Goal: Information Seeking & Learning: Learn about a topic

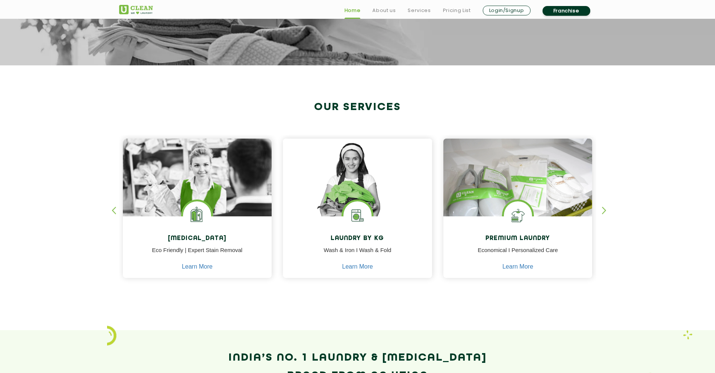
scroll to position [225, 0]
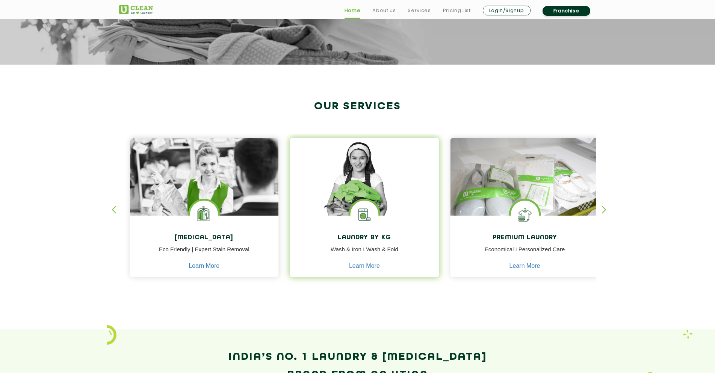
drag, startPoint x: 324, startPoint y: 250, endPoint x: 407, endPoint y: 250, distance: 82.3
click at [398, 250] on p "Wash & Iron I Wash & Fold" at bounding box center [365, 253] width 138 height 17
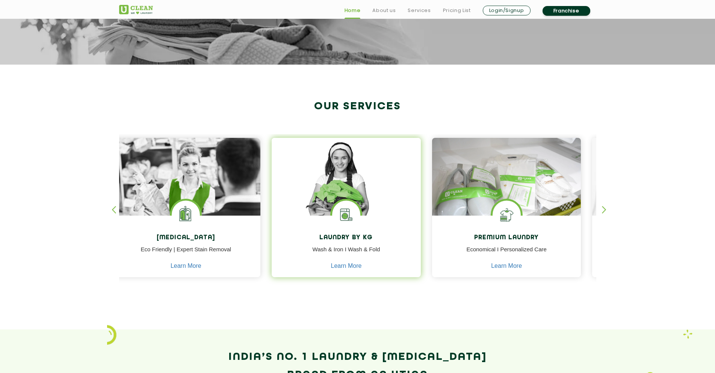
drag, startPoint x: 413, startPoint y: 245, endPoint x: 403, endPoint y: 253, distance: 13.2
click at [403, 253] on p "Wash & Iron I Wash & Fold" at bounding box center [346, 253] width 138 height 17
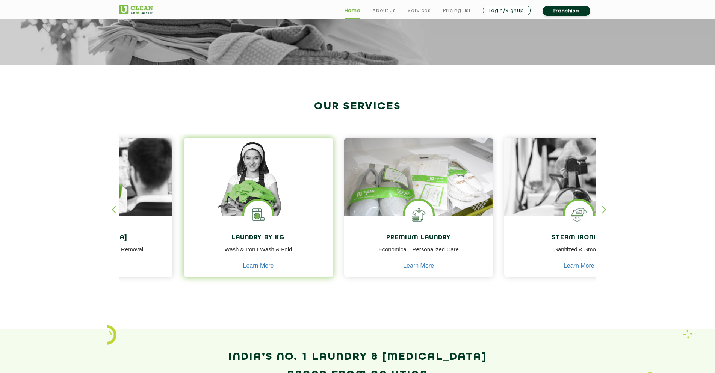
drag, startPoint x: 403, startPoint y: 253, endPoint x: 251, endPoint y: 265, distance: 151.9
click at [260, 265] on div "Laundry by Kg Wash & Iron I Wash & Fold Learn More" at bounding box center [258, 248] width 149 height 64
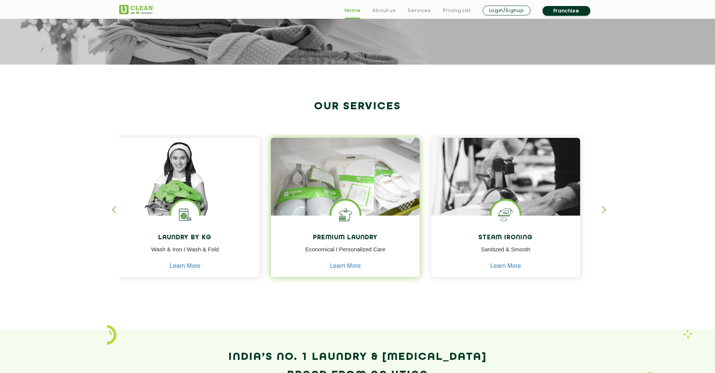
drag, startPoint x: 390, startPoint y: 253, endPoint x: 287, endPoint y: 255, distance: 102.6
click at [287, 255] on p "Economical I Personalized Care" at bounding box center [346, 253] width 138 height 17
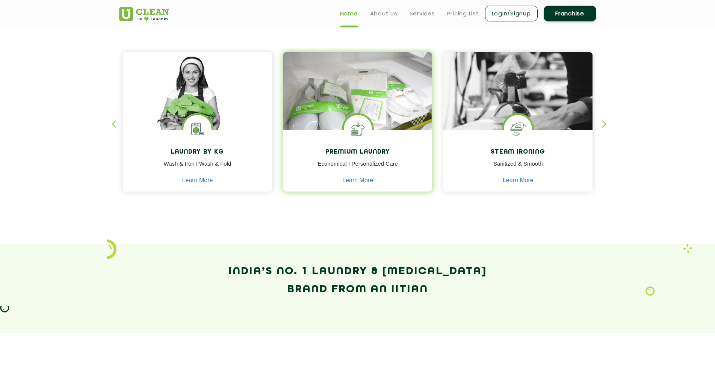
scroll to position [301, 0]
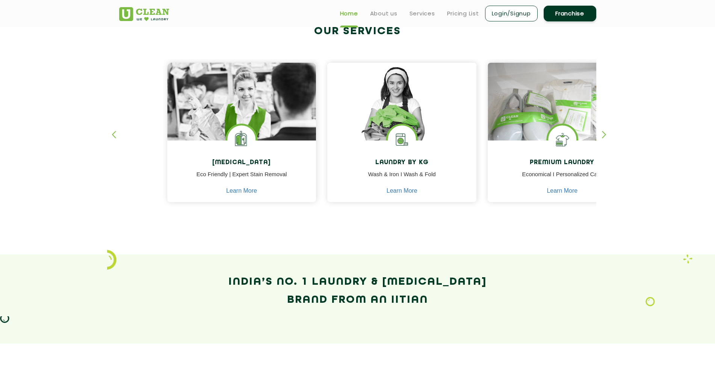
drag, startPoint x: 220, startPoint y: 153, endPoint x: 602, endPoint y: 205, distance: 385.3
click at [584, 203] on div "[MEDICAL_DATA] Eco Friendly | Expert Stain Removal Learn More [MEDICAL_DATA] Ec…" at bounding box center [483, 135] width 641 height 153
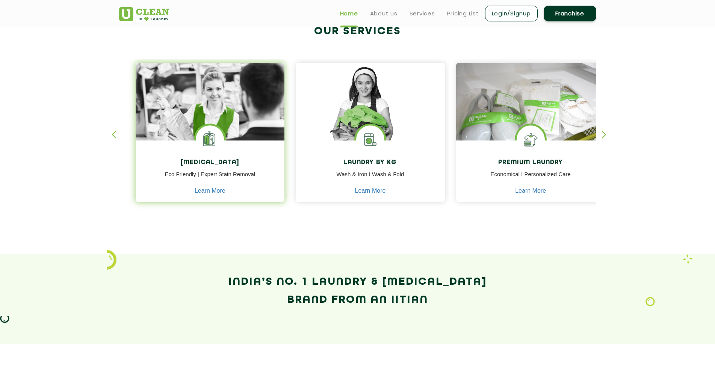
drag, startPoint x: 161, startPoint y: 157, endPoint x: 225, endPoint y: 172, distance: 65.7
click at [225, 172] on div "[MEDICAL_DATA] Eco Friendly | Expert Stain Removal Learn More" at bounding box center [210, 173] width 149 height 64
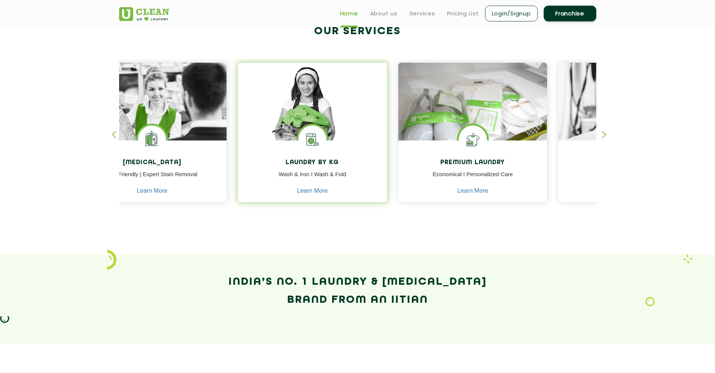
drag, startPoint x: 251, startPoint y: 179, endPoint x: 299, endPoint y: 200, distance: 51.7
click at [298, 200] on div "[MEDICAL_DATA] Eco Friendly | Expert Stain Removal Learn More [MEDICAL_DATA] Ec…" at bounding box center [394, 135] width 641 height 153
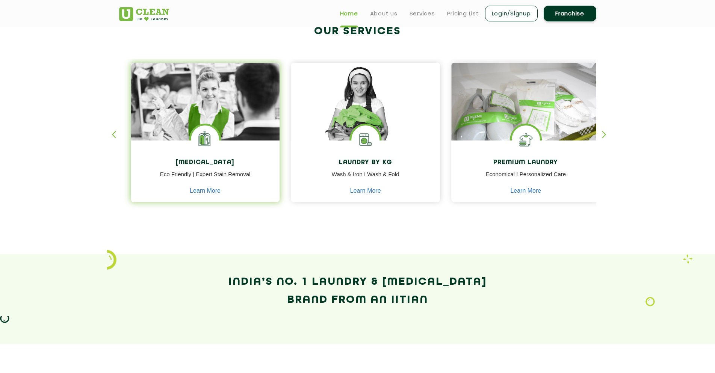
drag, startPoint x: 169, startPoint y: 159, endPoint x: 209, endPoint y: 187, distance: 48.6
click at [209, 187] on div "[MEDICAL_DATA] Eco Friendly | Expert Stain Removal Learn More" at bounding box center [205, 173] width 149 height 64
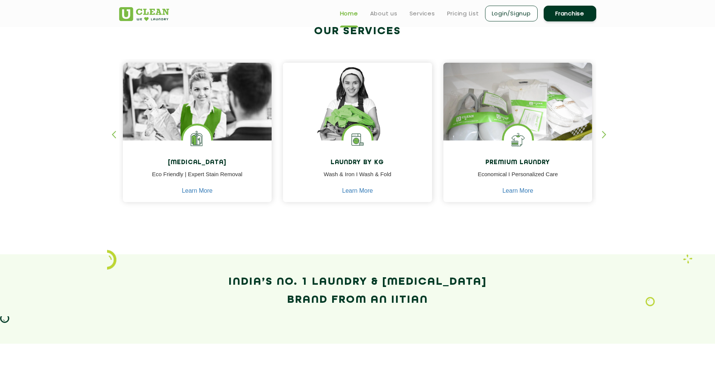
click at [603, 135] on div "button" at bounding box center [607, 141] width 11 height 21
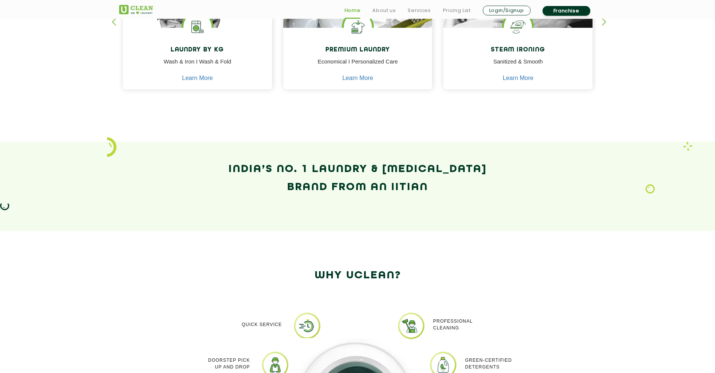
scroll to position [676, 0]
drag, startPoint x: 259, startPoint y: 62, endPoint x: 280, endPoint y: 61, distance: 21.8
click at [280, 312] on div "Quick Service" at bounding box center [233, 325] width 97 height 26
